Goal: Find specific page/section: Find specific page/section

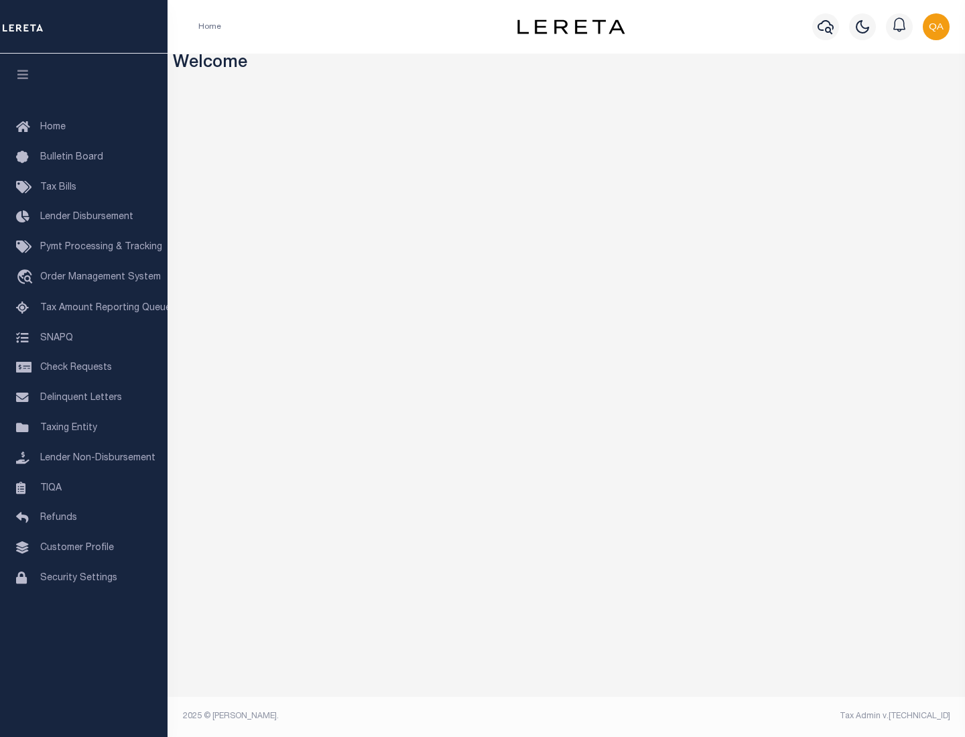
click at [84, 368] on span "Check Requests" at bounding box center [76, 367] width 72 height 9
select select "50"
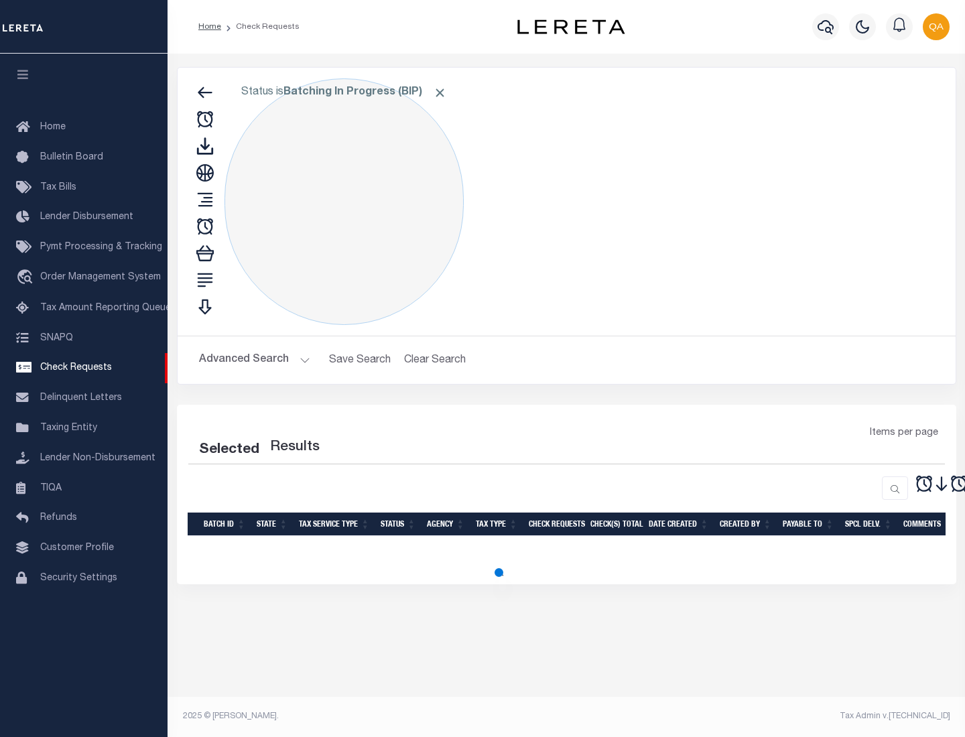
select select "50"
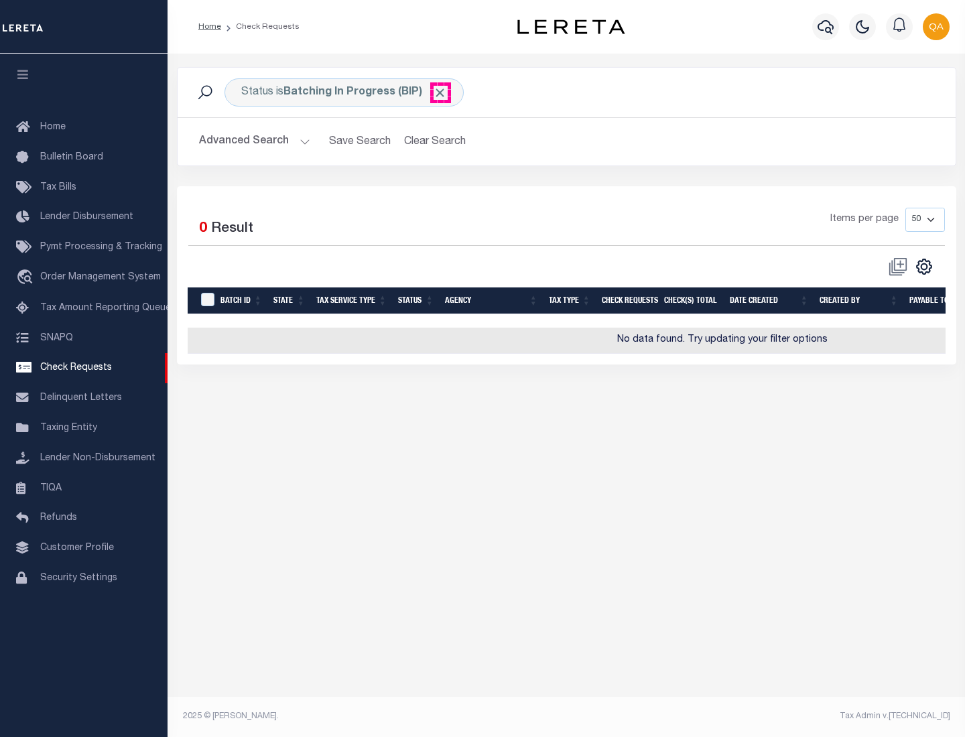
click at [440, 92] on span "Click to Remove" at bounding box center [440, 93] width 14 height 14
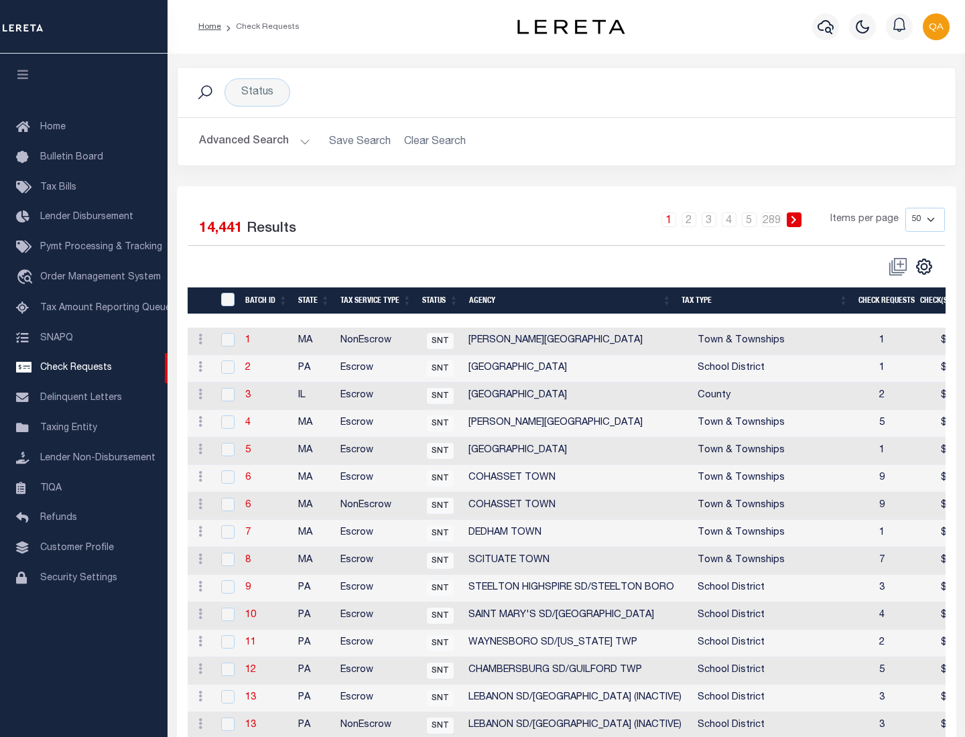
scroll to position [646, 0]
